Goal: Obtain resource: Download file/media

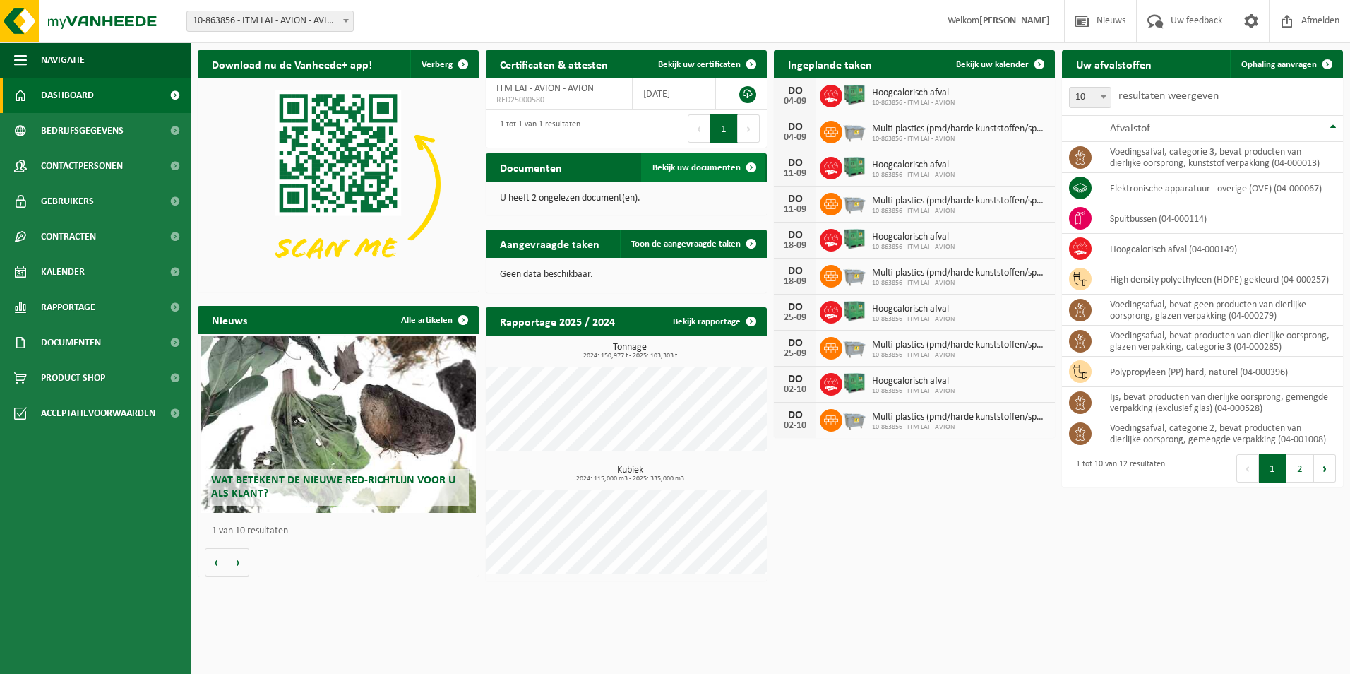
click at [714, 162] on link "Bekijk uw documenten" at bounding box center [703, 167] width 124 height 28
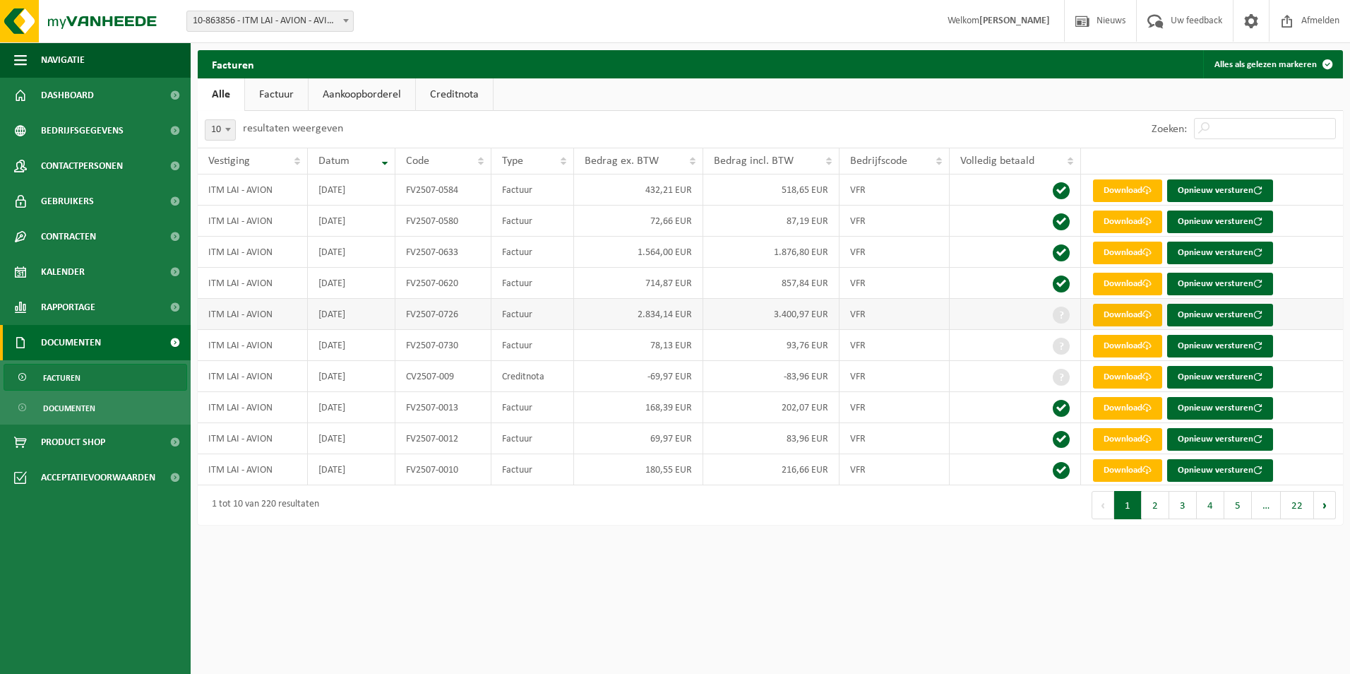
click at [1119, 316] on link "Download" at bounding box center [1127, 315] width 69 height 23
click at [1280, 62] on button "Alles als gelezen markeren" at bounding box center [1272, 64] width 138 height 28
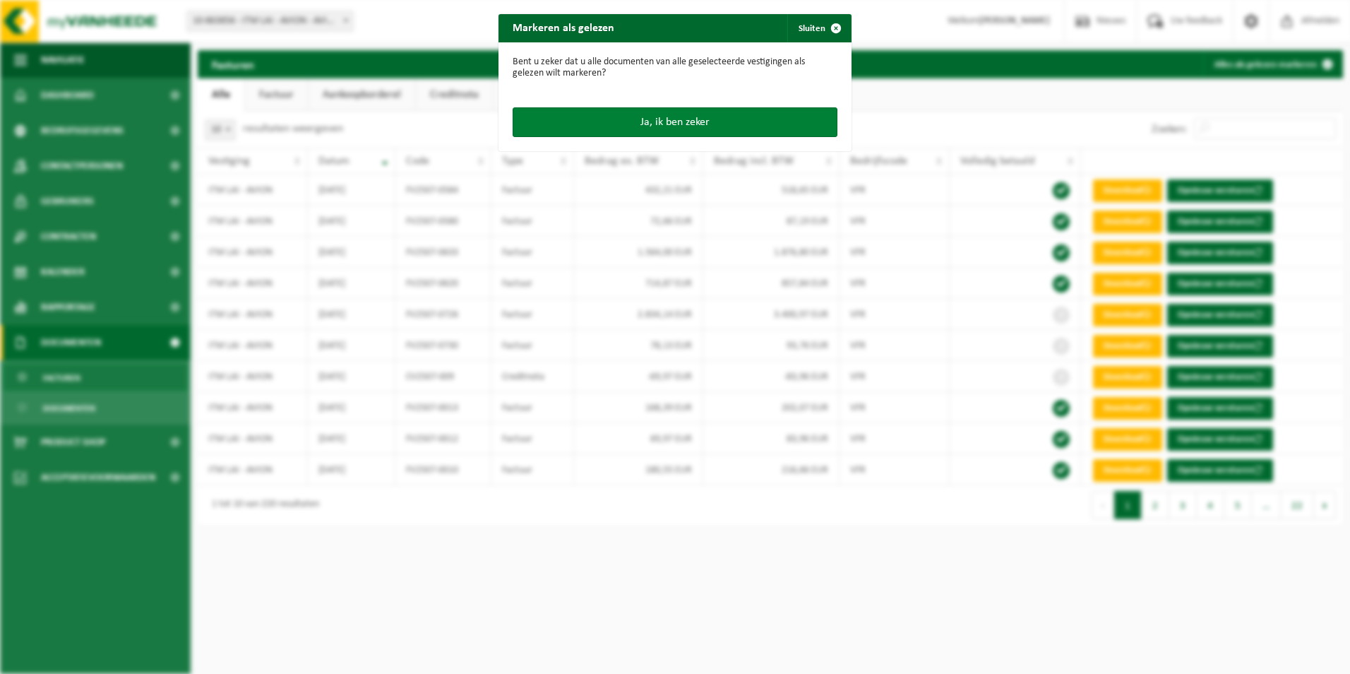
click at [672, 118] on button "Ja, ik ben zeker" at bounding box center [675, 122] width 325 height 30
